Goal: Transaction & Acquisition: Purchase product/service

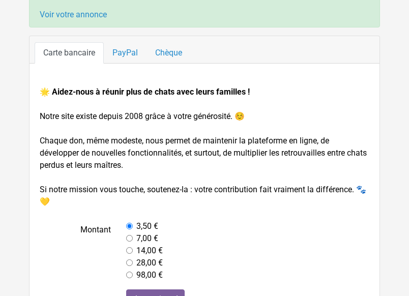
scroll to position [50, 0]
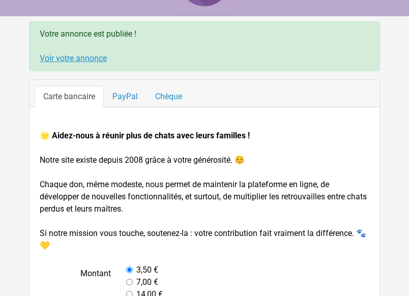
click at [62, 56] on link "Voir votre annonce" at bounding box center [73, 58] width 67 height 10
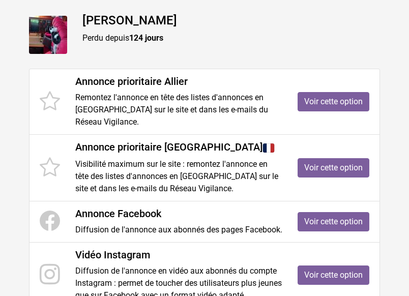
scroll to position [152, 0]
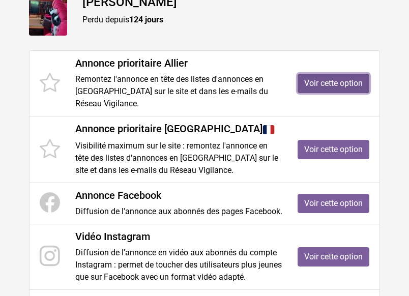
click at [311, 74] on link "Voir cette option" at bounding box center [333, 83] width 72 height 19
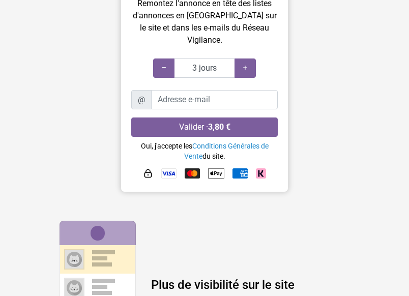
scroll to position [152, 0]
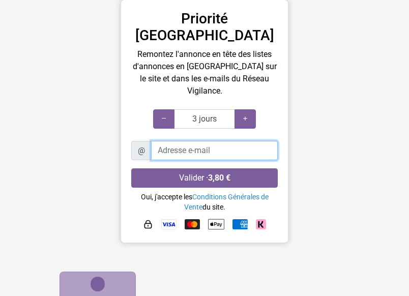
click at [156, 141] on input "Adresse e-mail" at bounding box center [214, 150] width 127 height 19
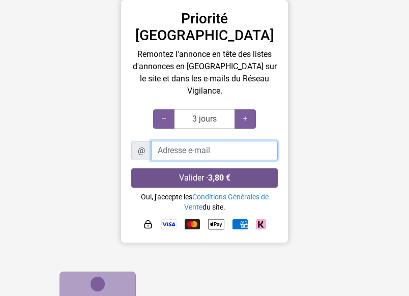
type input "[EMAIL_ADDRESS][DOMAIN_NAME]"
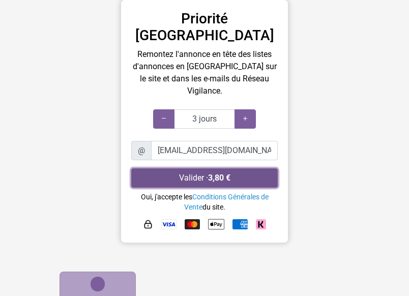
click at [223, 173] on strong "3,80 €" at bounding box center [219, 178] width 22 height 10
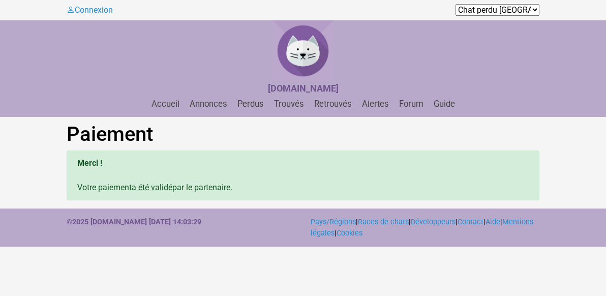
click at [533, 6] on select "Chat perdu Algérie Chat perdu Andorre Chat perdu Belgique Chat perdu Cameroun C…" at bounding box center [497, 10] width 84 height 12
